Goal: Task Accomplishment & Management: Complete application form

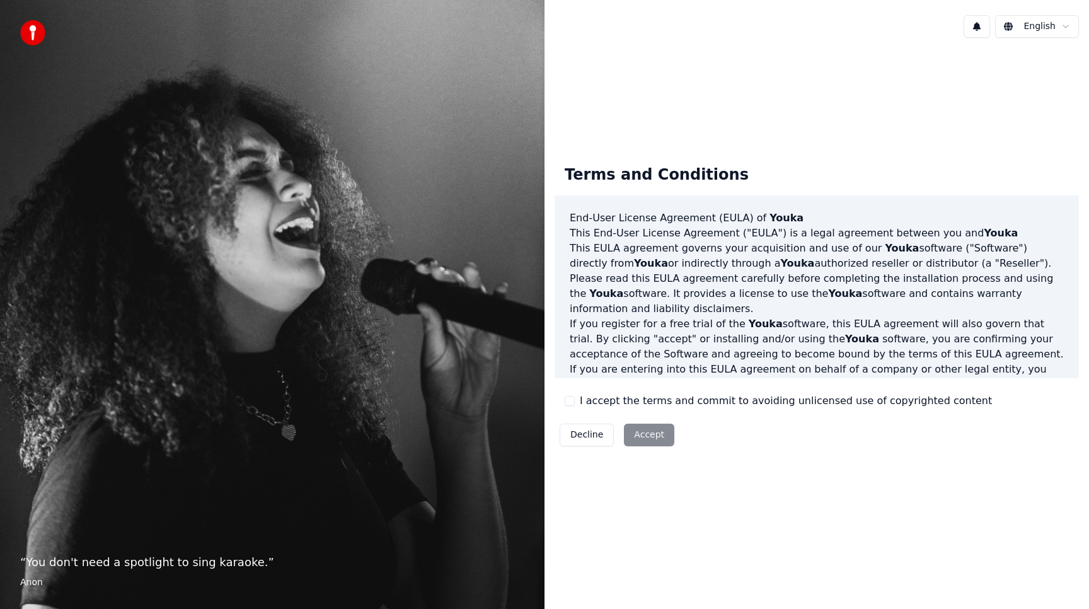
click at [659, 439] on div "Decline Accept" at bounding box center [616, 434] width 125 height 33
click at [576, 404] on div "I accept the terms and commit to avoiding unlicensed use of copyrighted content" at bounding box center [778, 400] width 427 height 15
click at [572, 401] on button "I accept the terms and commit to avoiding unlicensed use of copyrighted content" at bounding box center [570, 401] width 10 height 10
click at [638, 428] on button "Accept" at bounding box center [649, 434] width 50 height 23
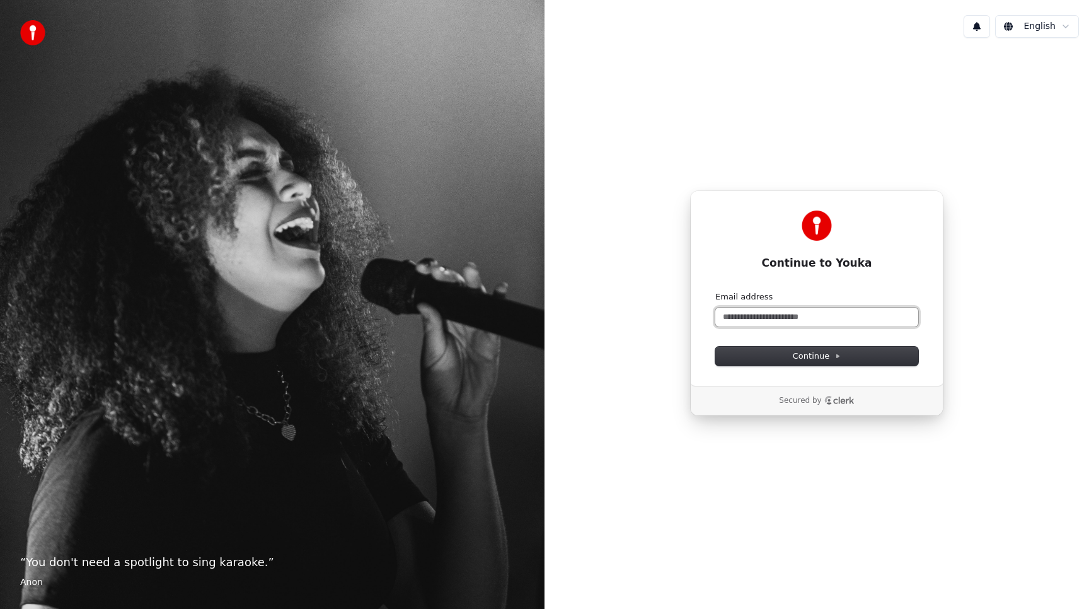
click at [834, 319] on input "Email address" at bounding box center [816, 316] width 203 height 19
type input "********"
